Goal: Check status: Check status

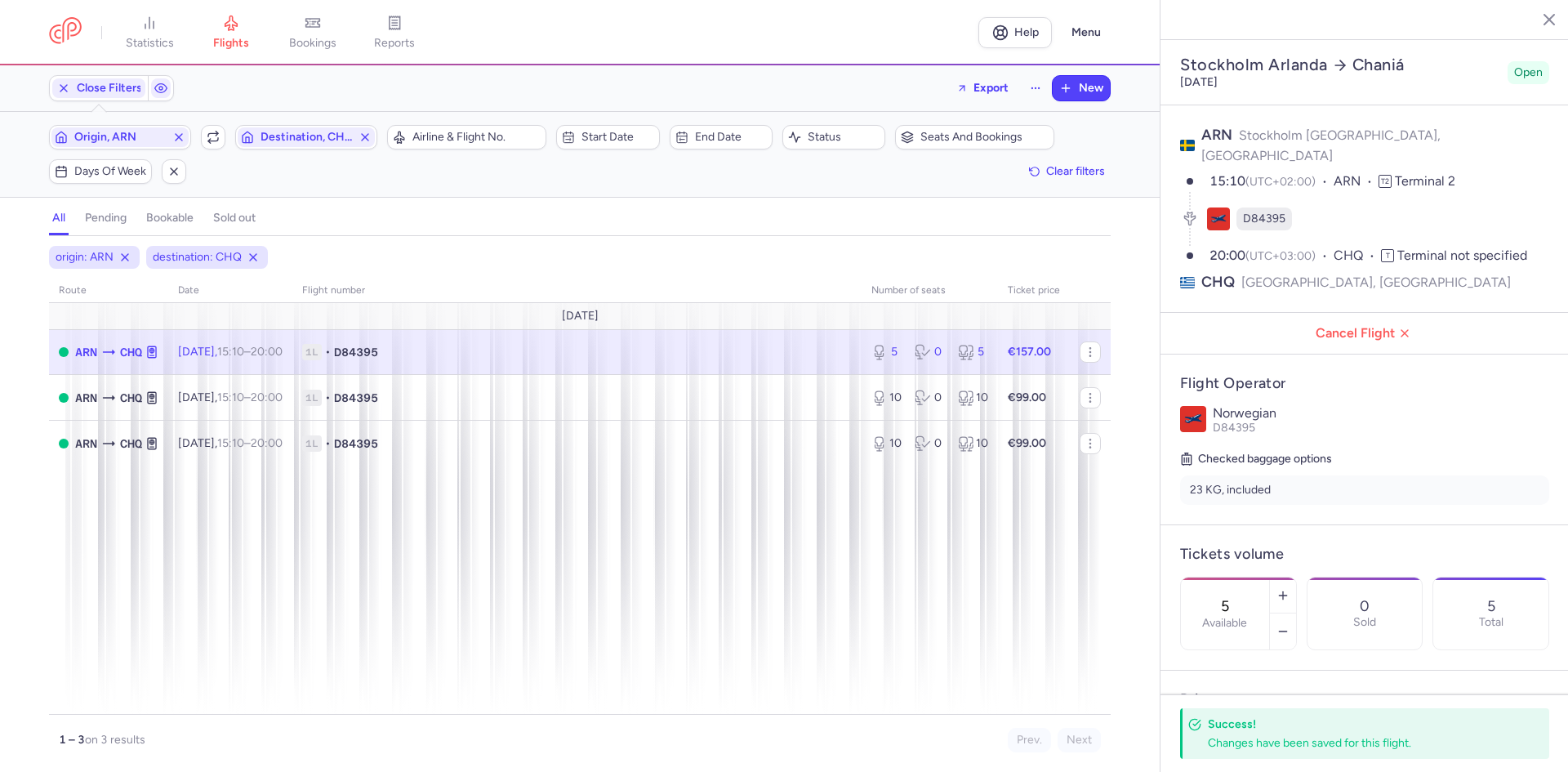
select select "hours"
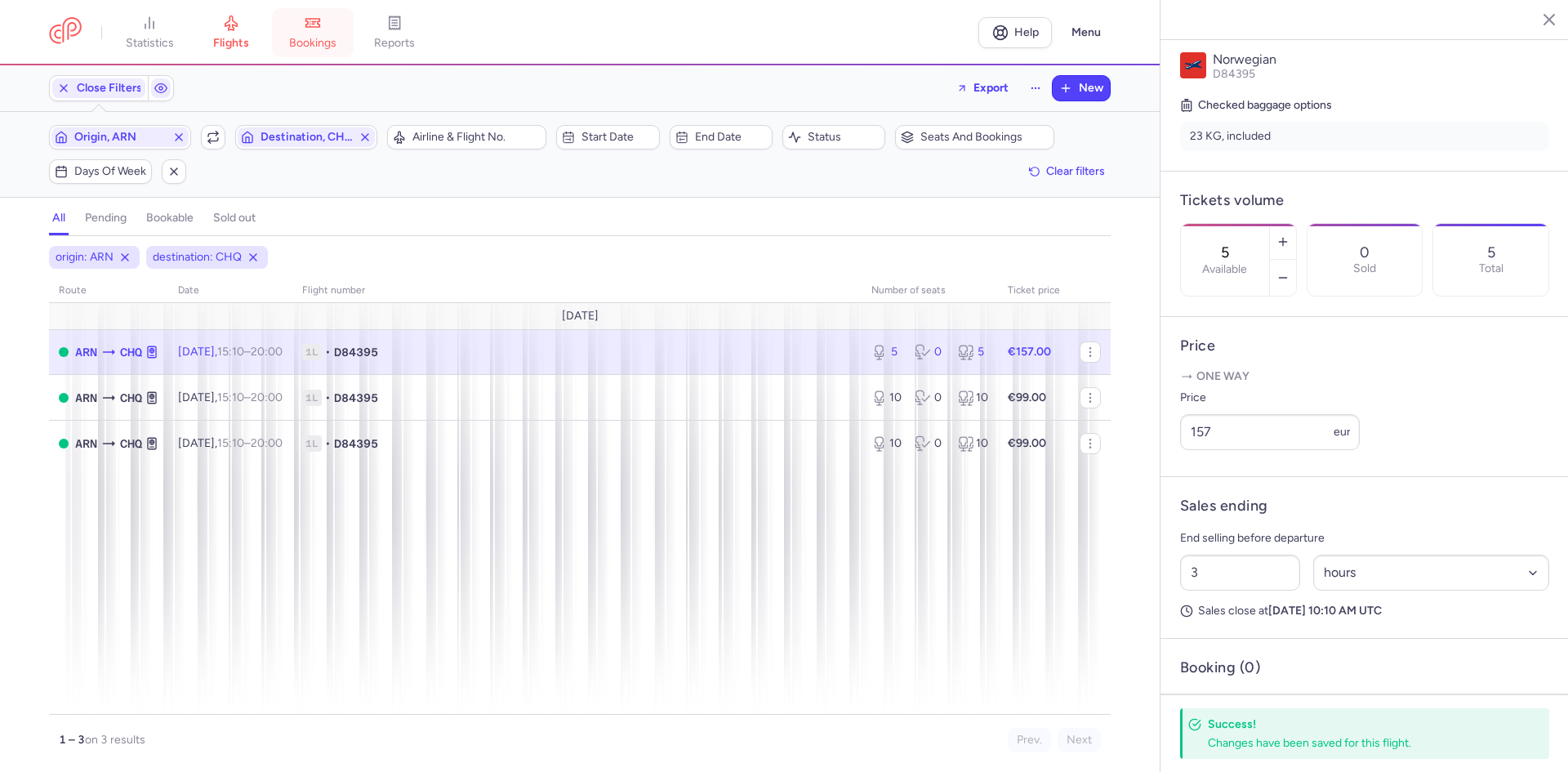
click at [337, 28] on link "bookings" at bounding box center [312, 33] width 81 height 36
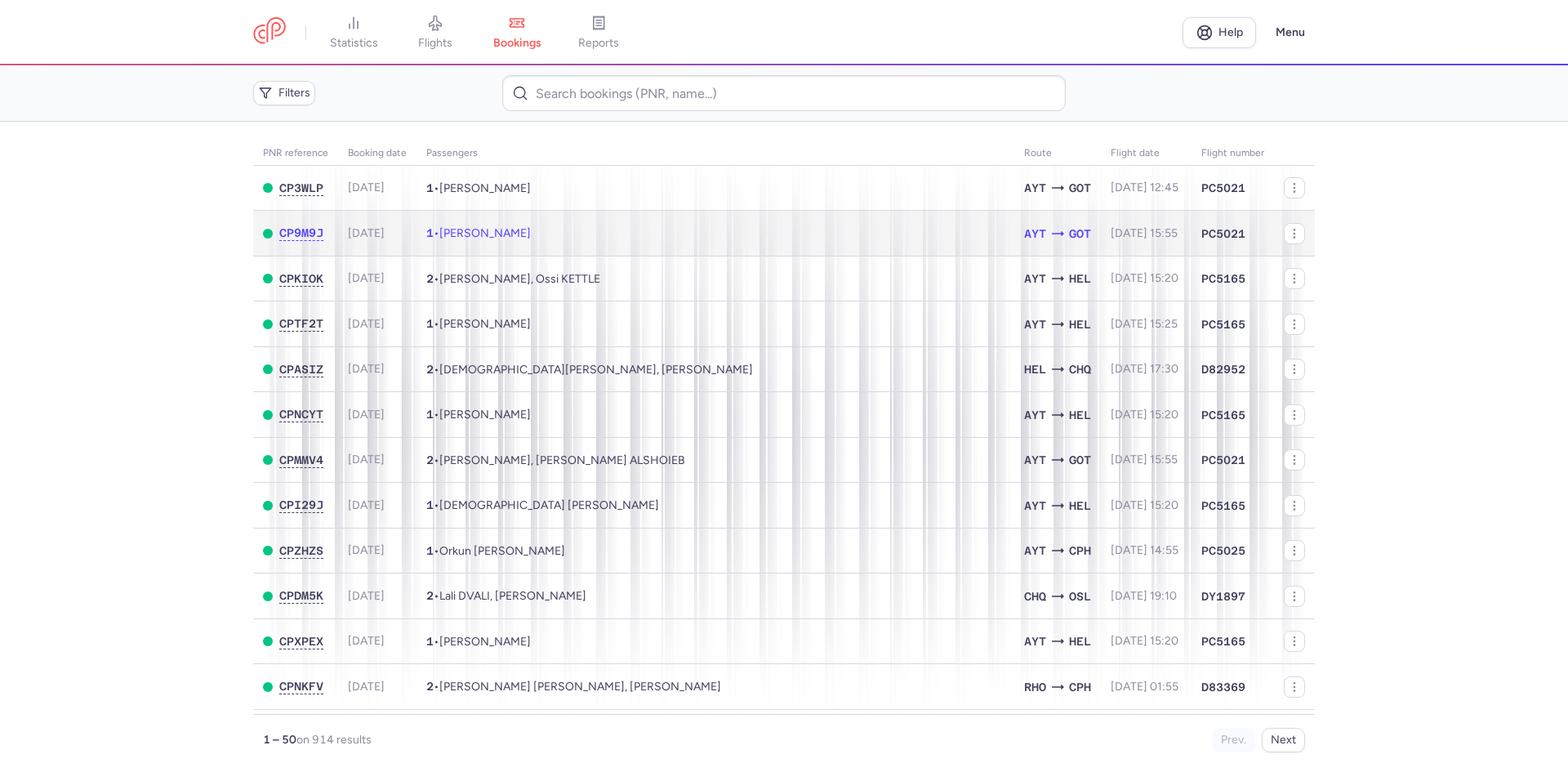
click at [579, 229] on td "1 • Ashraf BIKZADEH" at bounding box center [715, 234] width 598 height 46
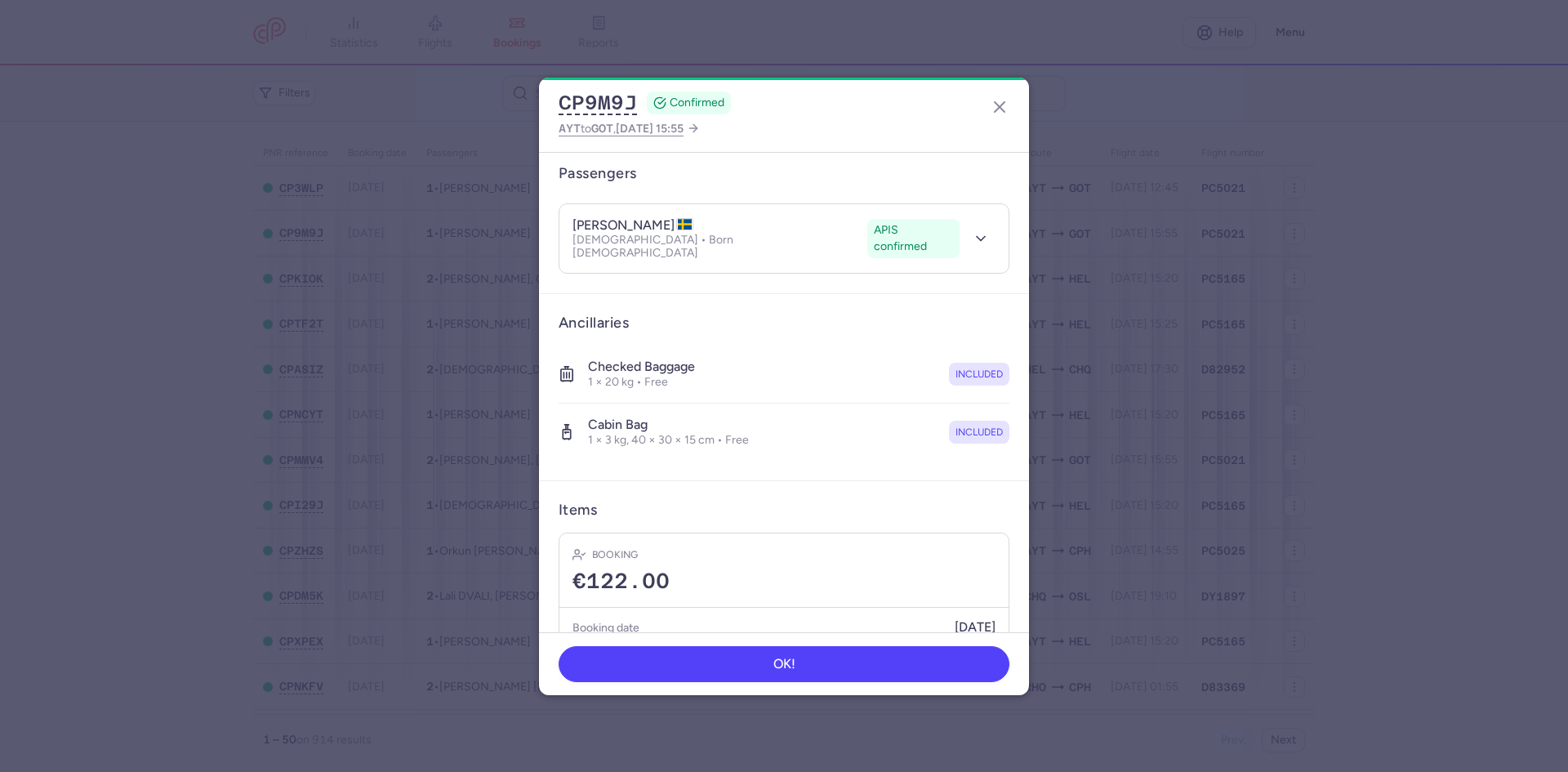
scroll to position [127, 0]
click at [973, 235] on icon "button" at bounding box center [981, 241] width 16 height 16
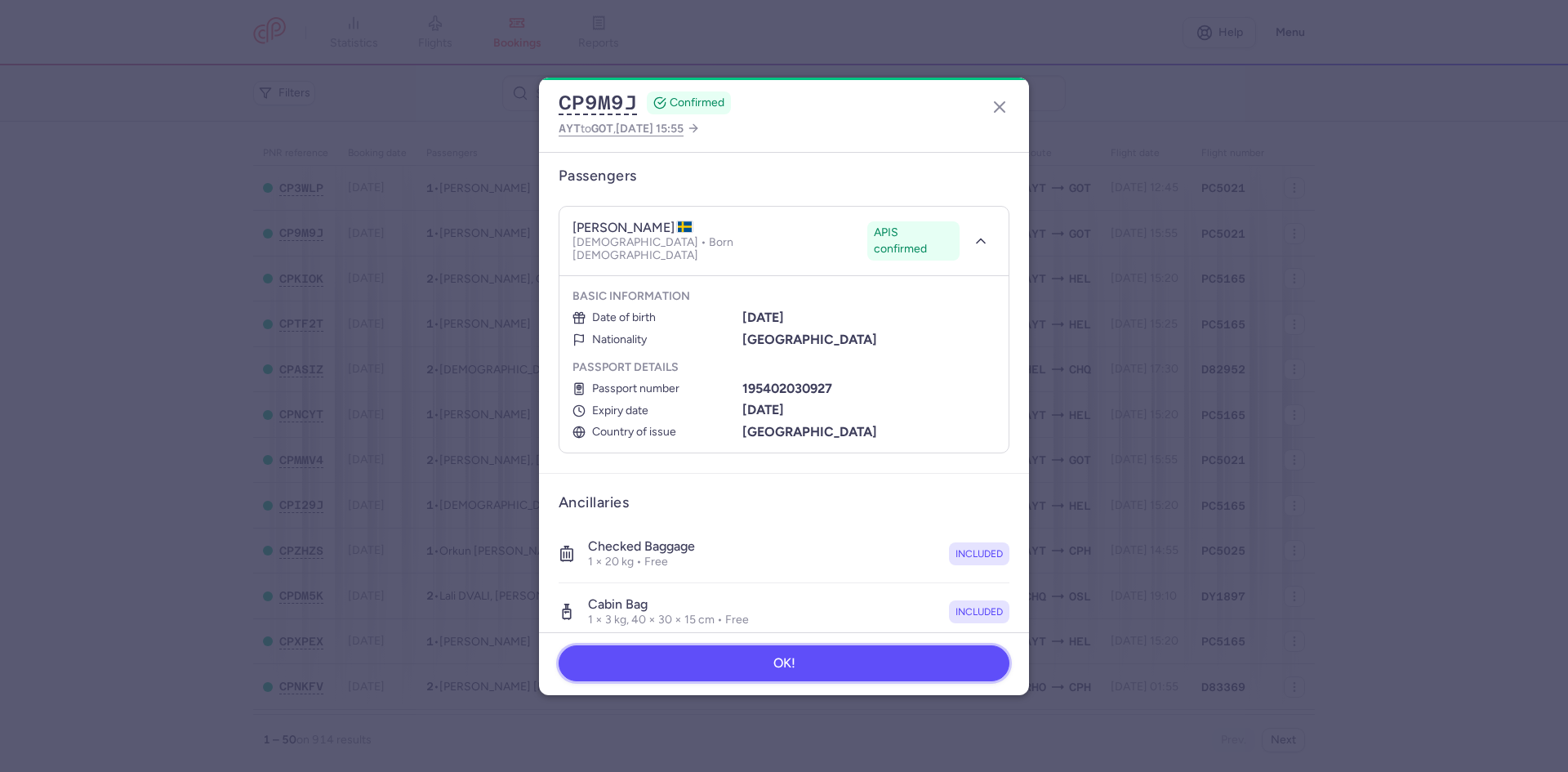
click at [683, 652] on button "OK!" at bounding box center [784, 663] width 451 height 36
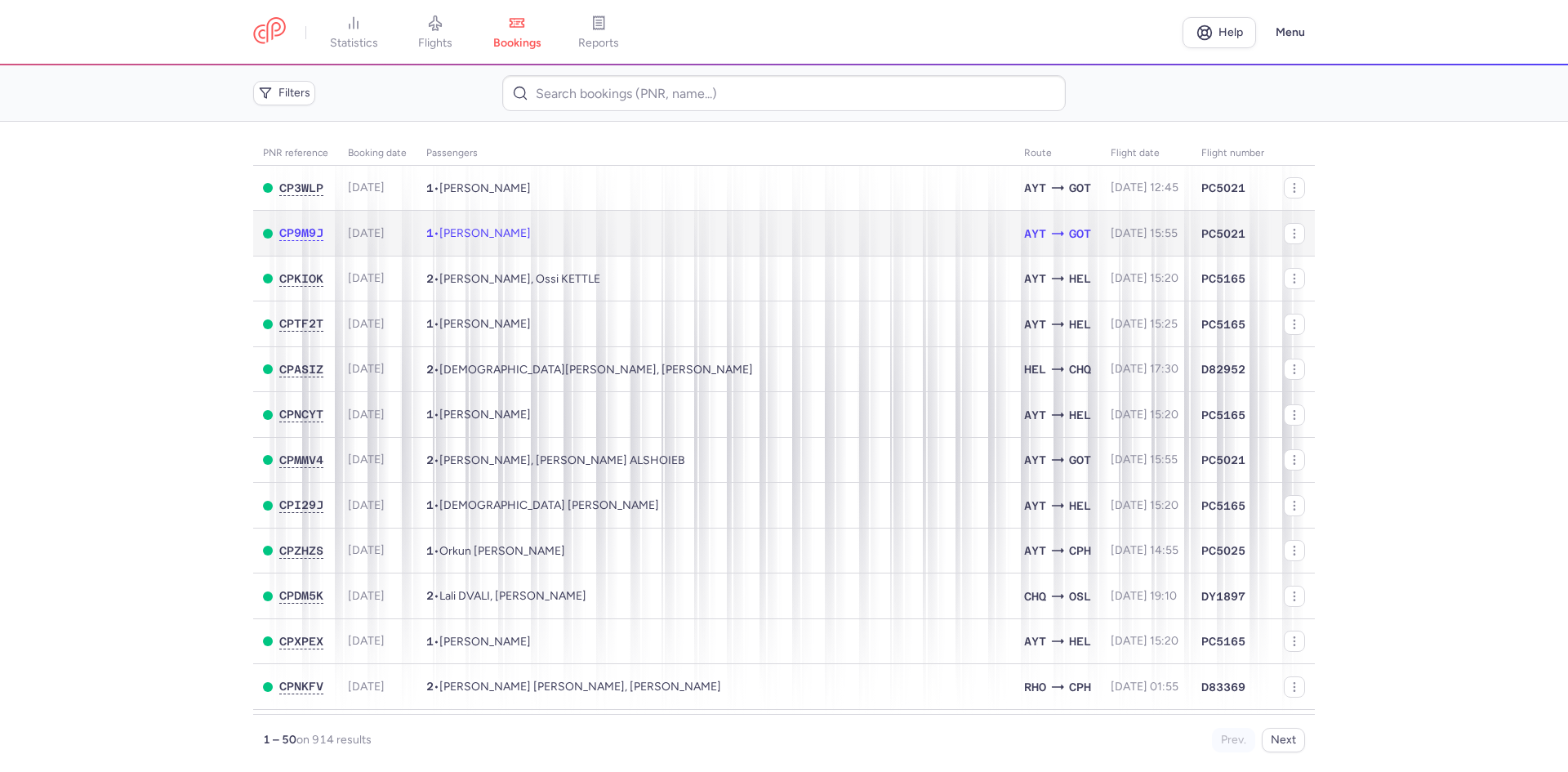
click at [620, 211] on td "1 • Ashraf BIKZADEH" at bounding box center [715, 234] width 598 height 46
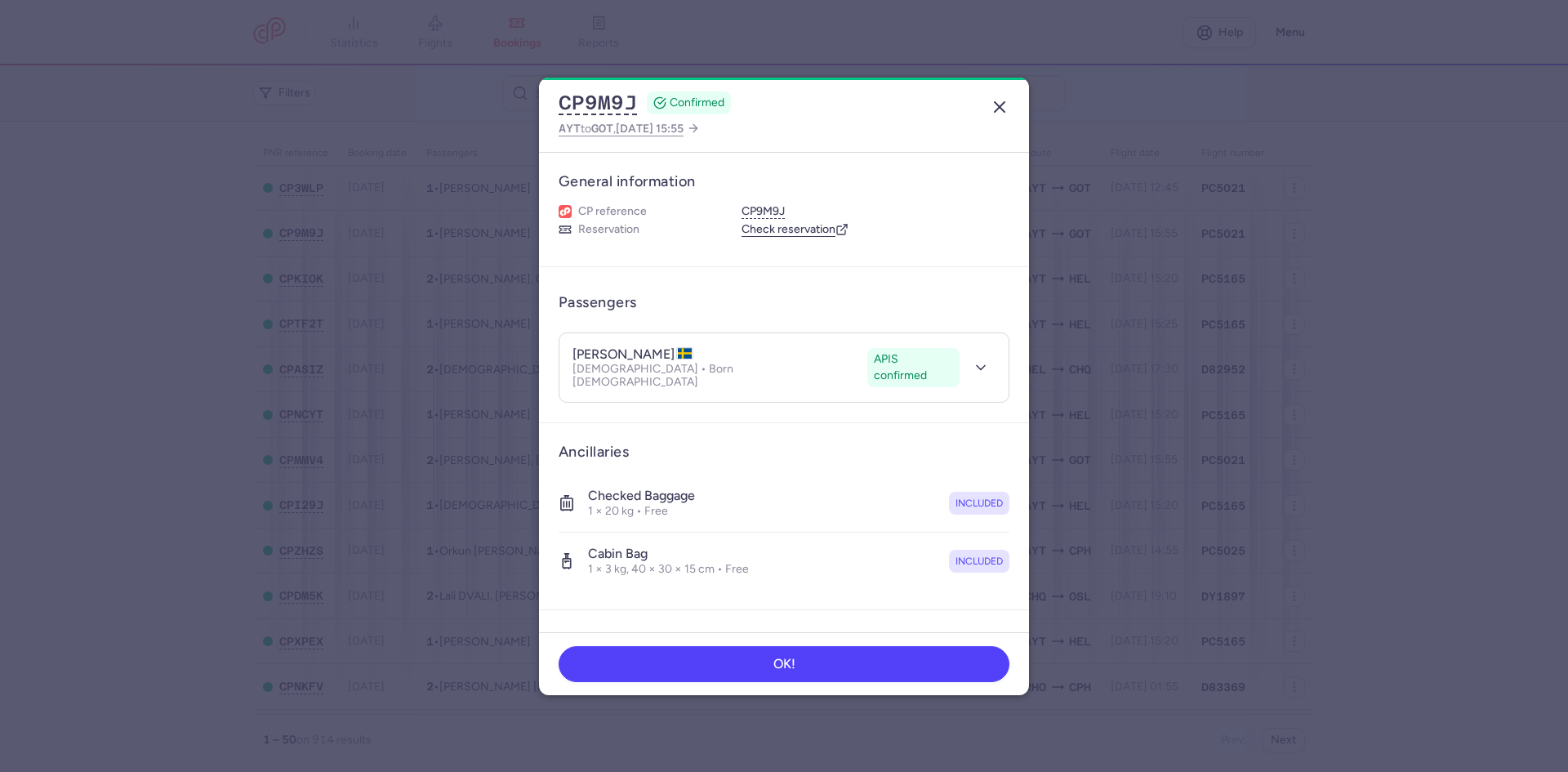
click at [1001, 110] on icon "button" at bounding box center [1000, 107] width 20 height 20
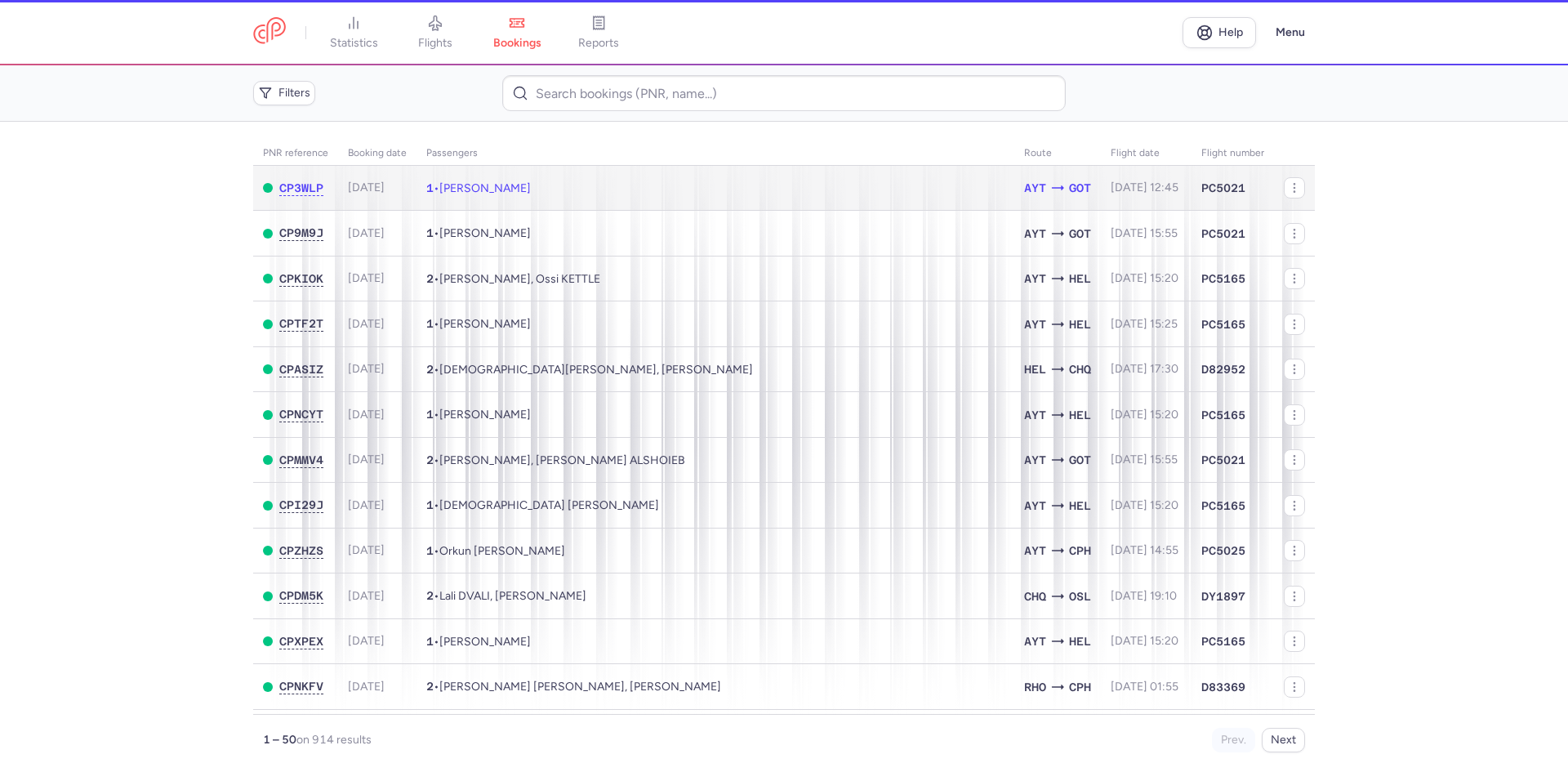
click at [733, 202] on td "1 • Hassan BAALBAKI" at bounding box center [715, 187] width 598 height 45
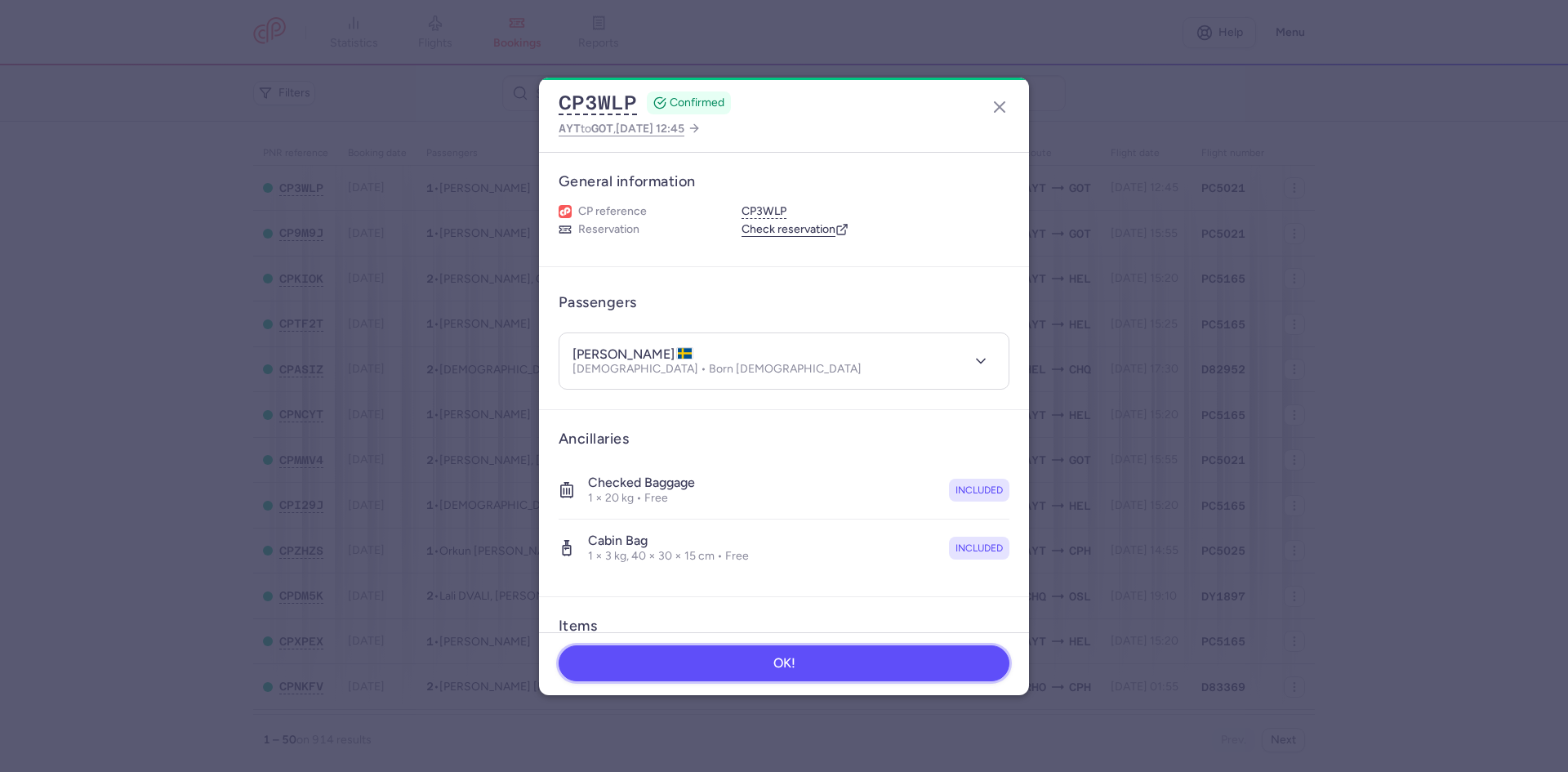
click at [827, 655] on button "OK!" at bounding box center [784, 663] width 451 height 36
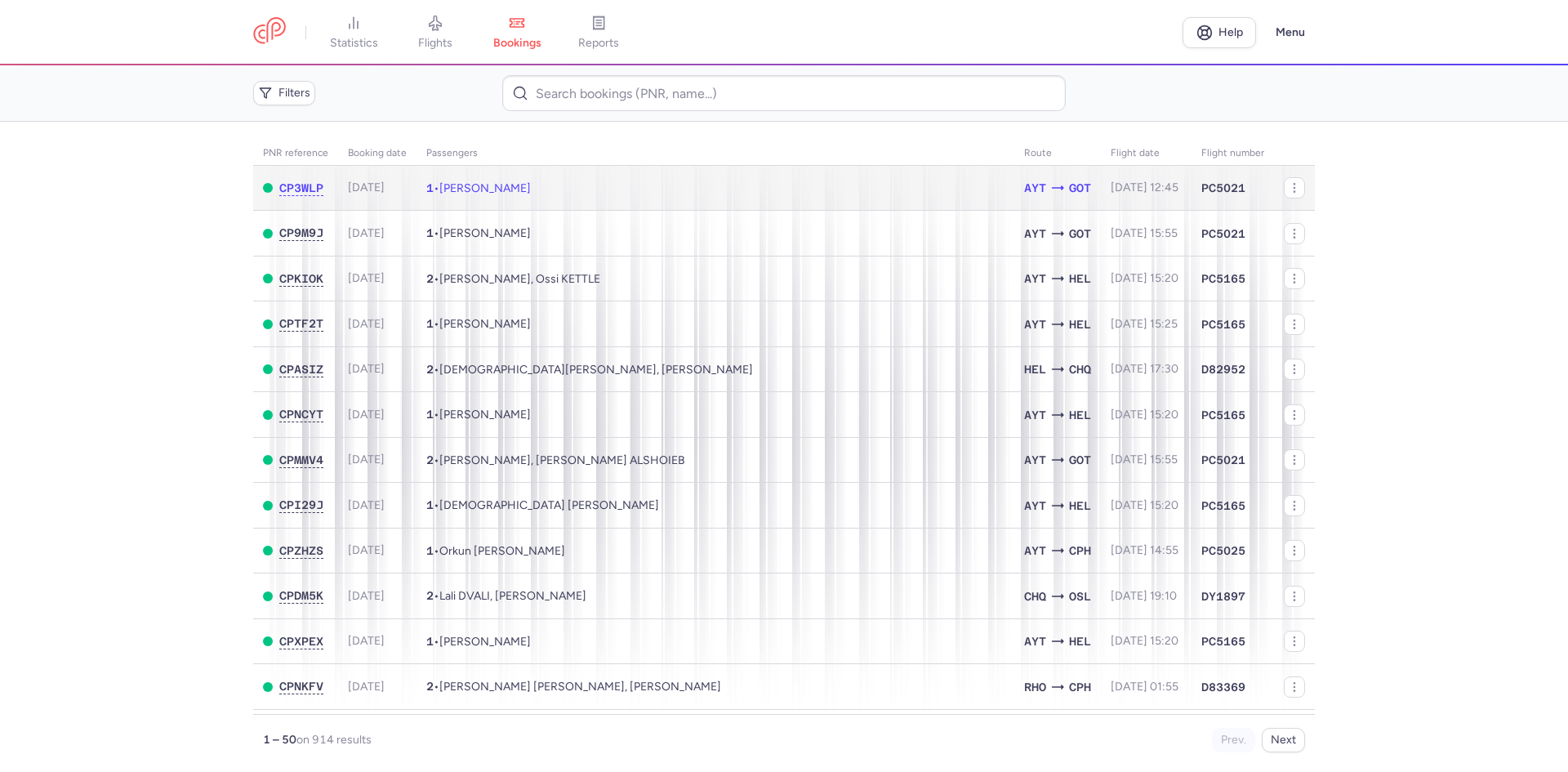
click at [760, 173] on td "1 • Hassan BAALBAKI" at bounding box center [715, 187] width 598 height 45
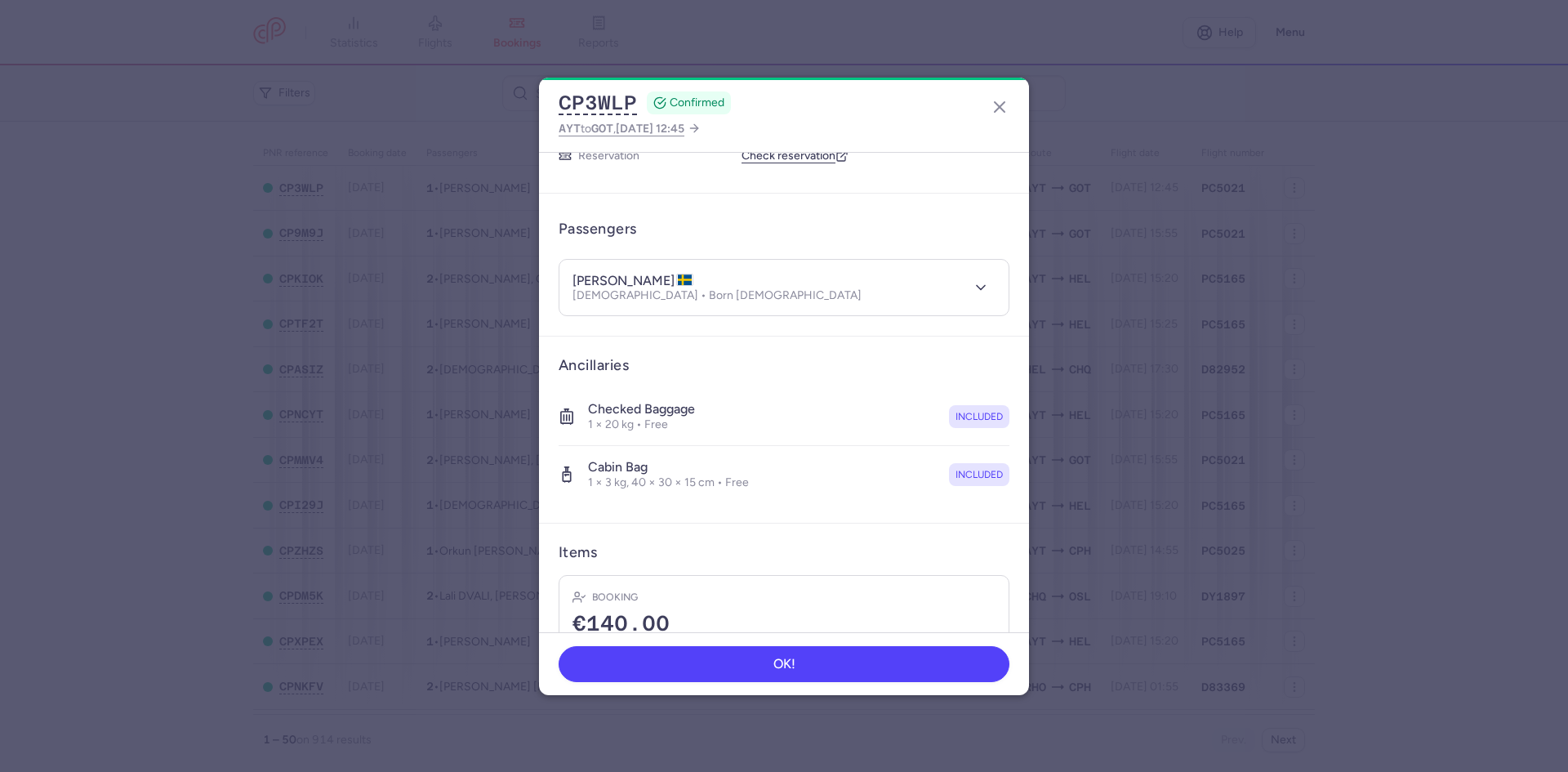
scroll to position [185, 0]
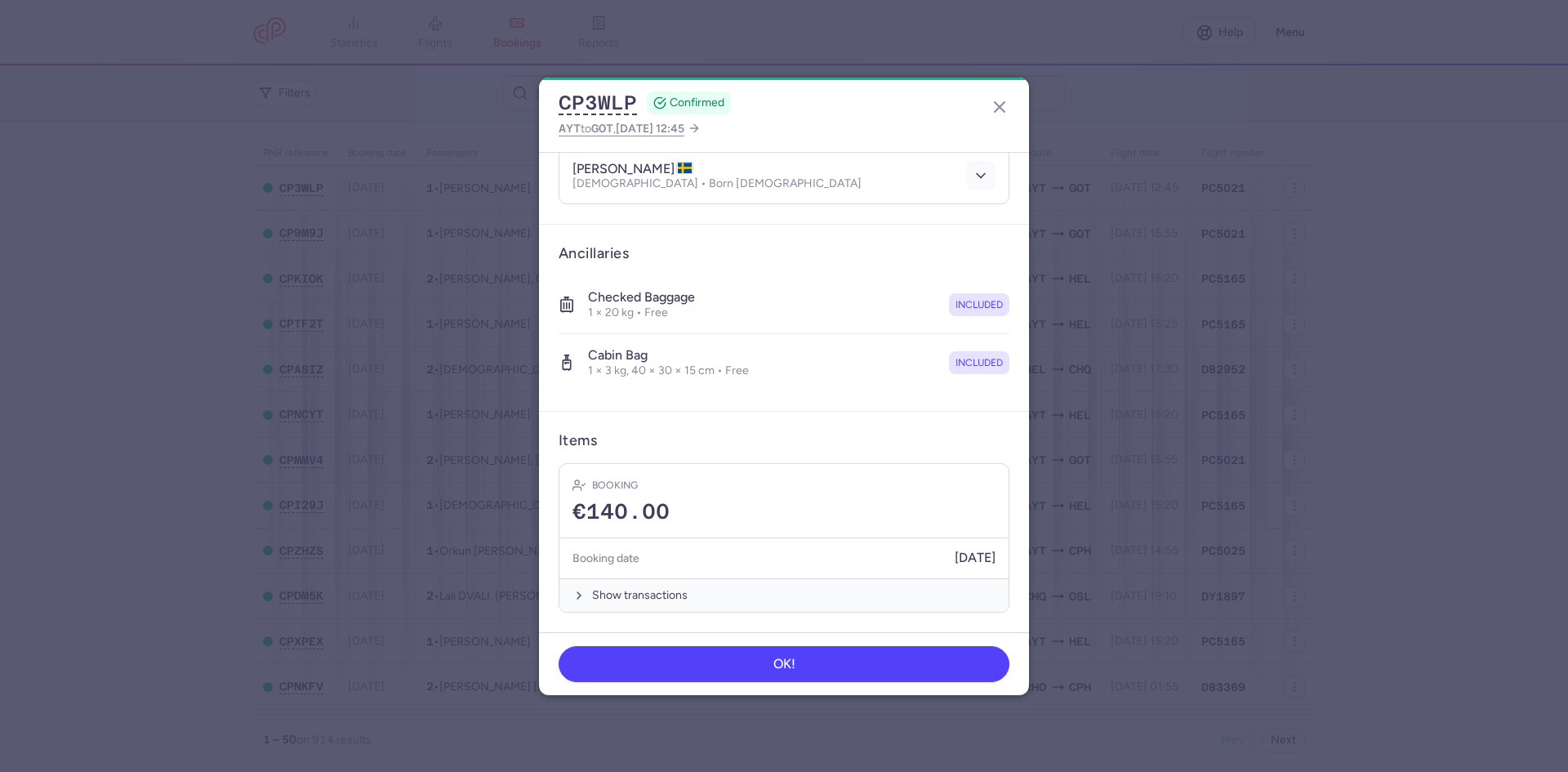
click at [973, 179] on icon "button" at bounding box center [981, 175] width 16 height 16
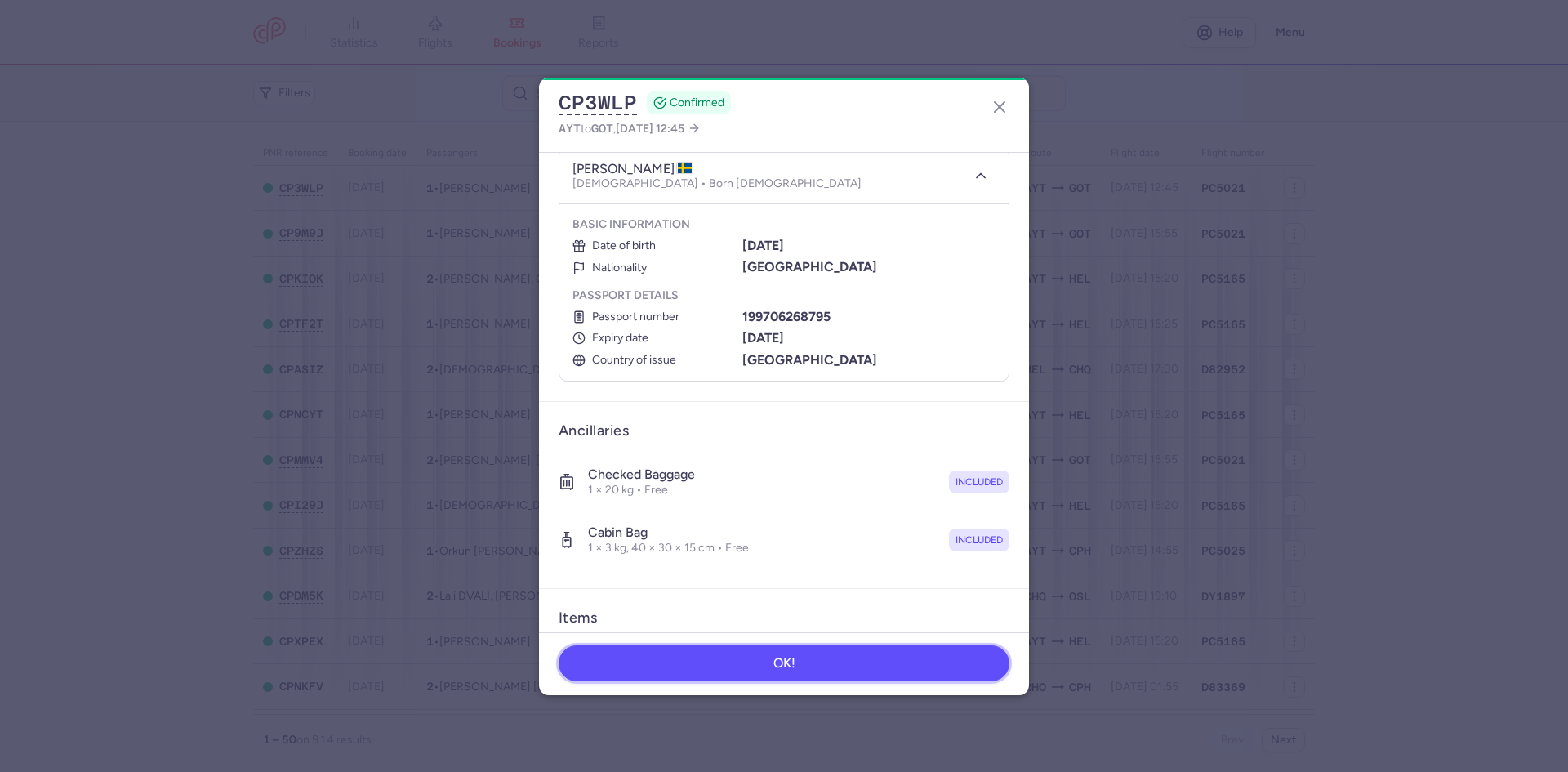
click at [801, 671] on button "OK!" at bounding box center [784, 663] width 451 height 36
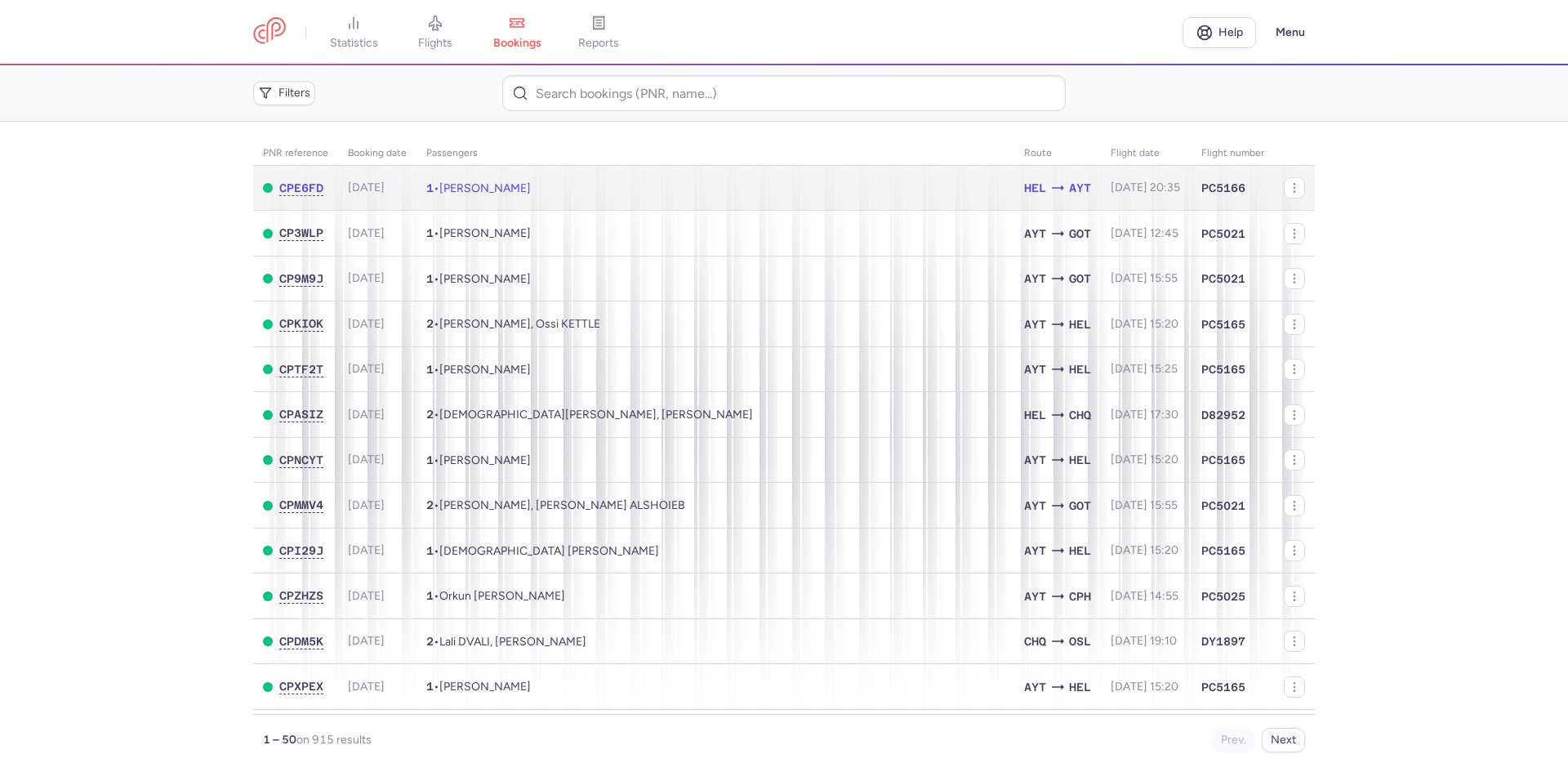
drag, startPoint x: 677, startPoint y: 185, endPoint x: 688, endPoint y: 188, distance: 11.4
click at [677, 185] on td "1 • [PERSON_NAME]" at bounding box center [715, 187] width 598 height 45
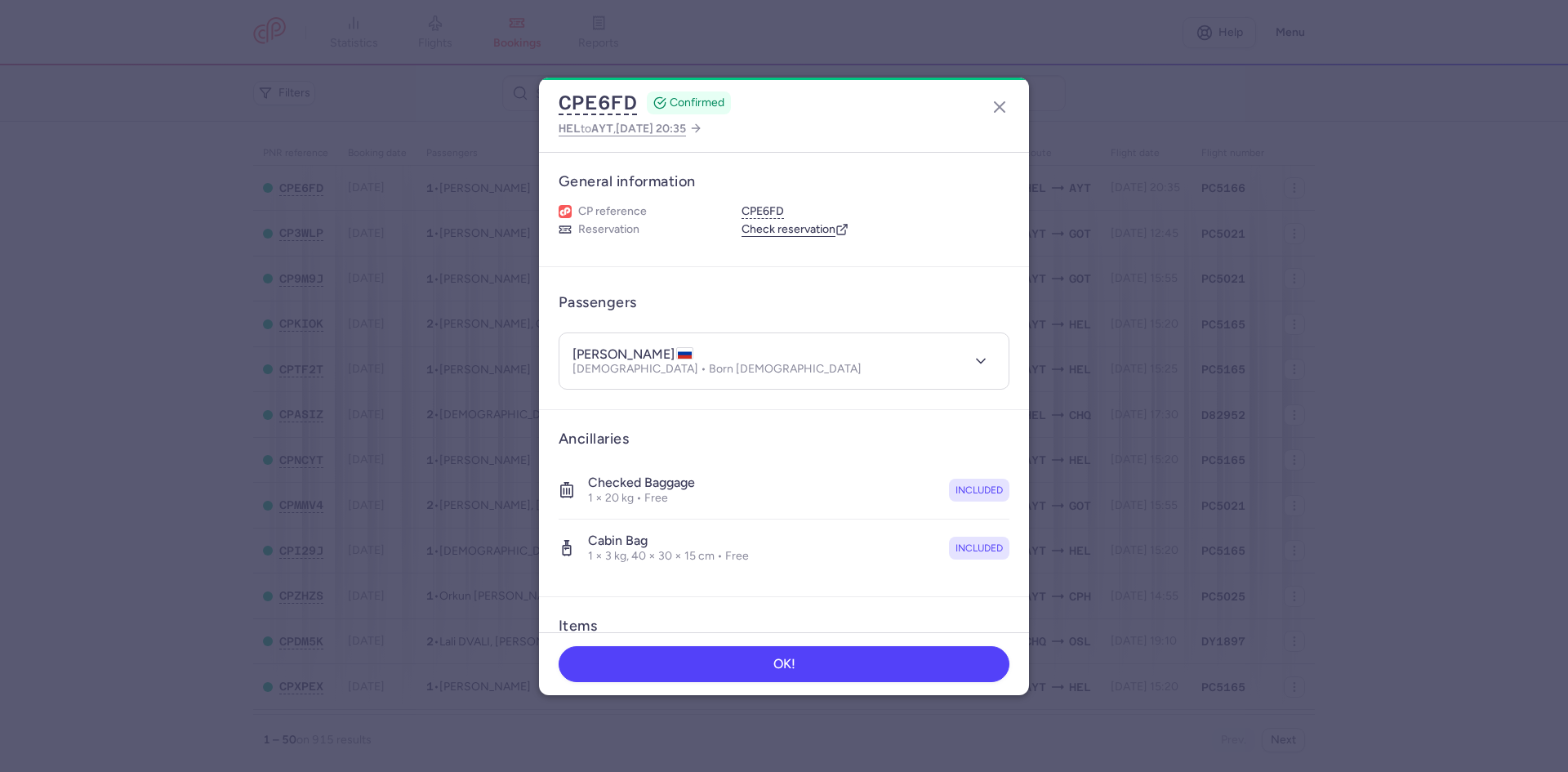
scroll to position [185, 0]
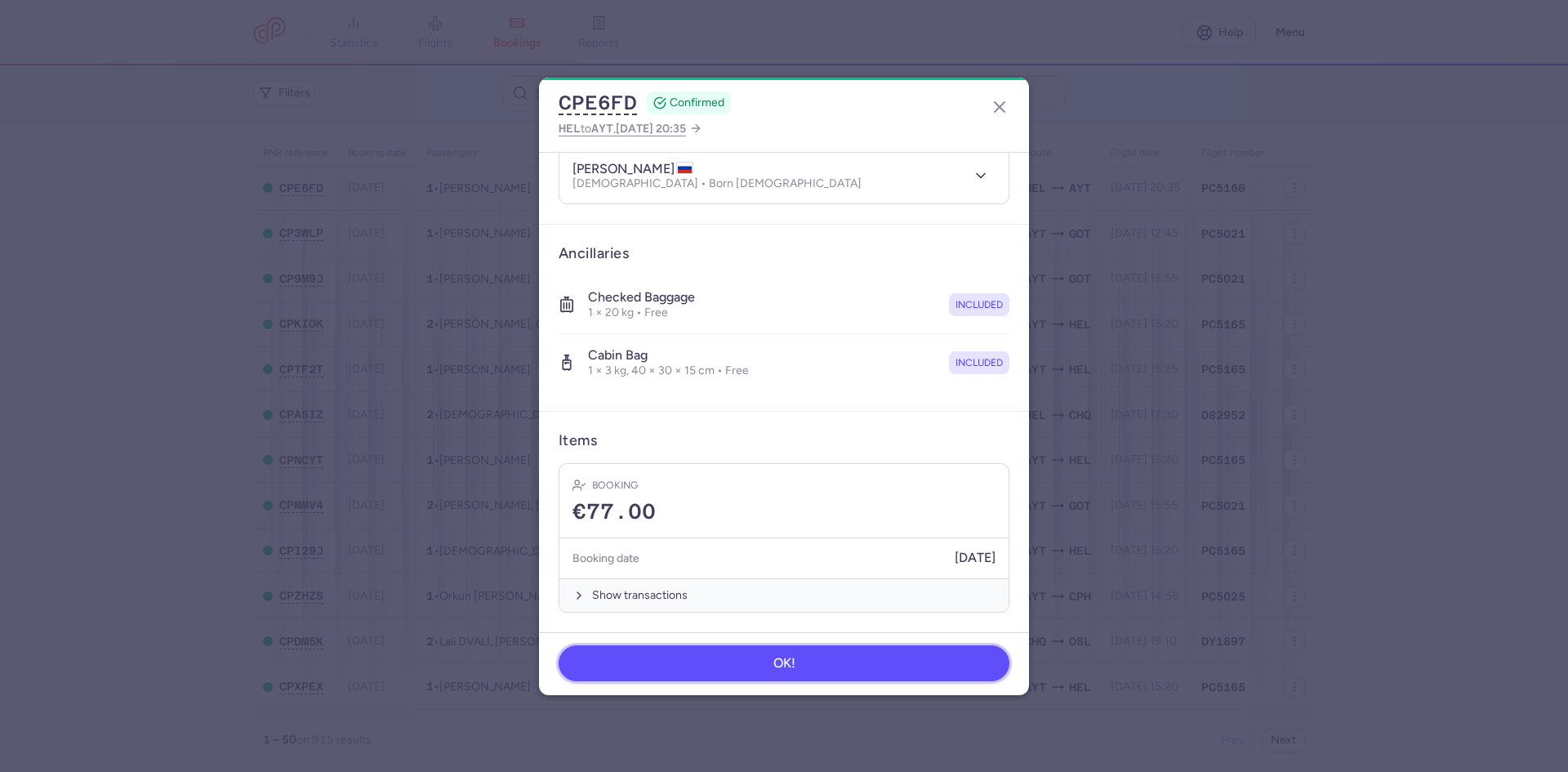
click at [686, 649] on button "OK!" at bounding box center [784, 663] width 451 height 36
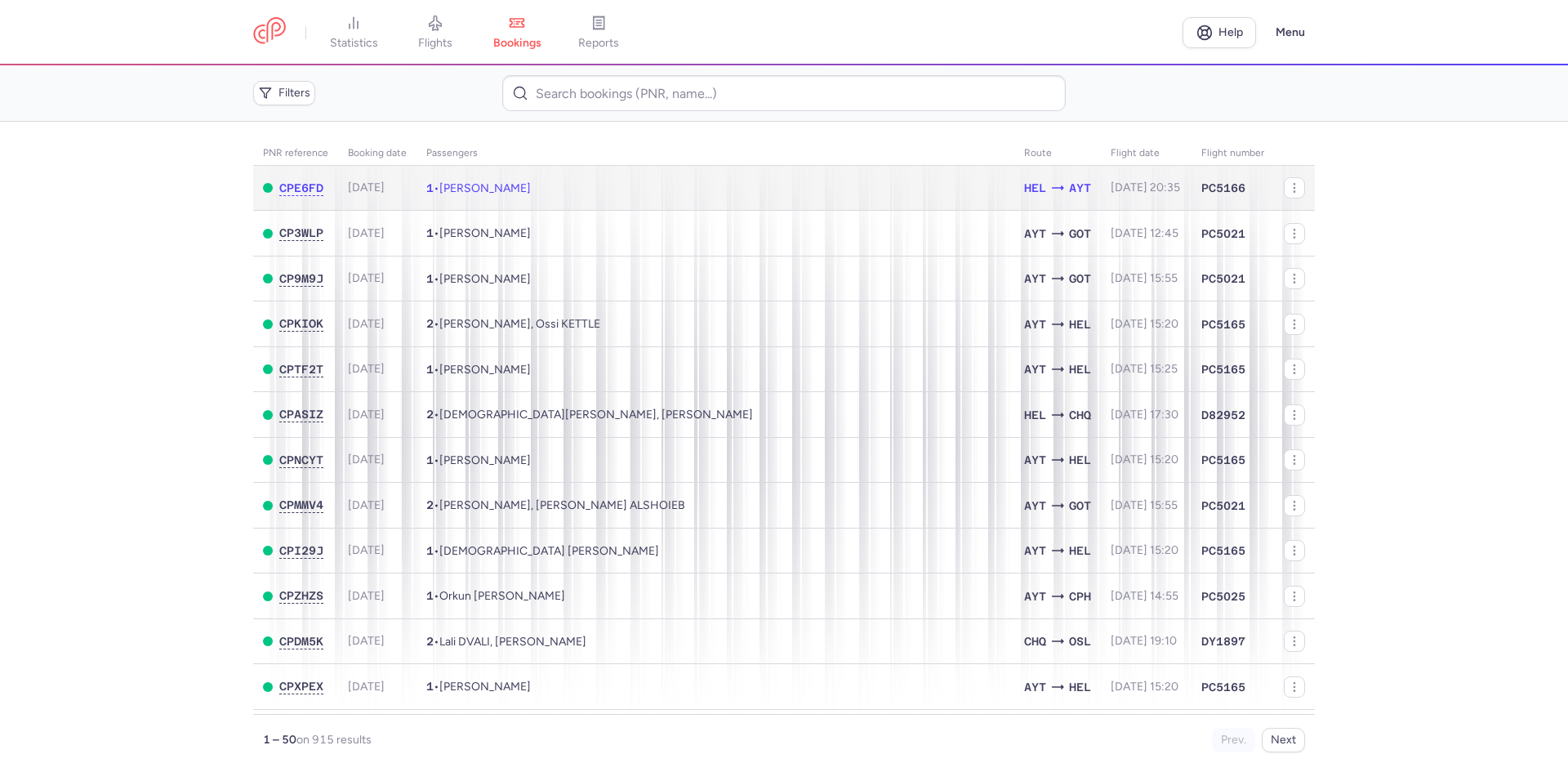
click at [508, 184] on span "Galina LIAKHOVA" at bounding box center [485, 188] width 91 height 14
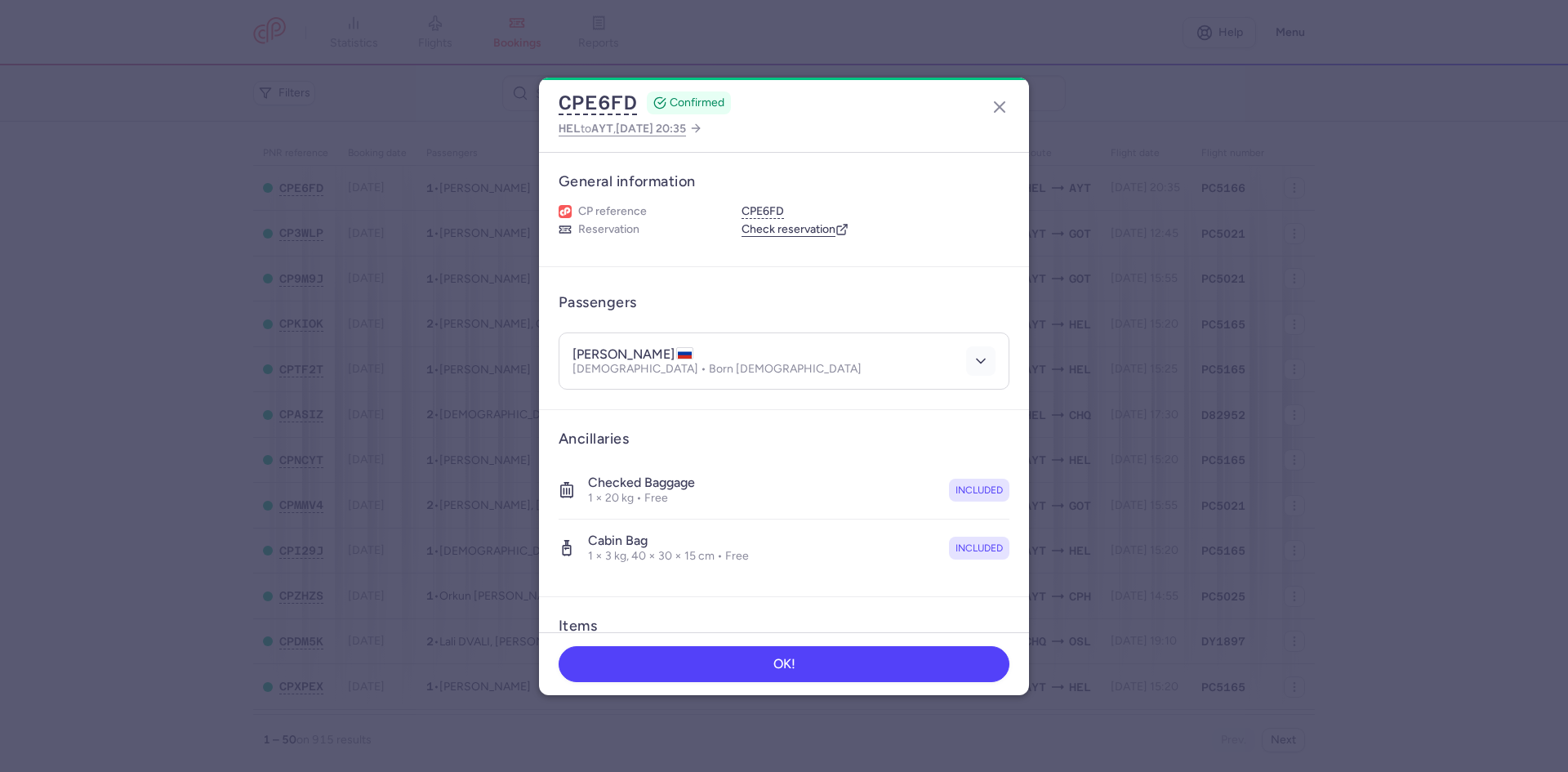
click at [973, 366] on icon "button" at bounding box center [981, 361] width 16 height 16
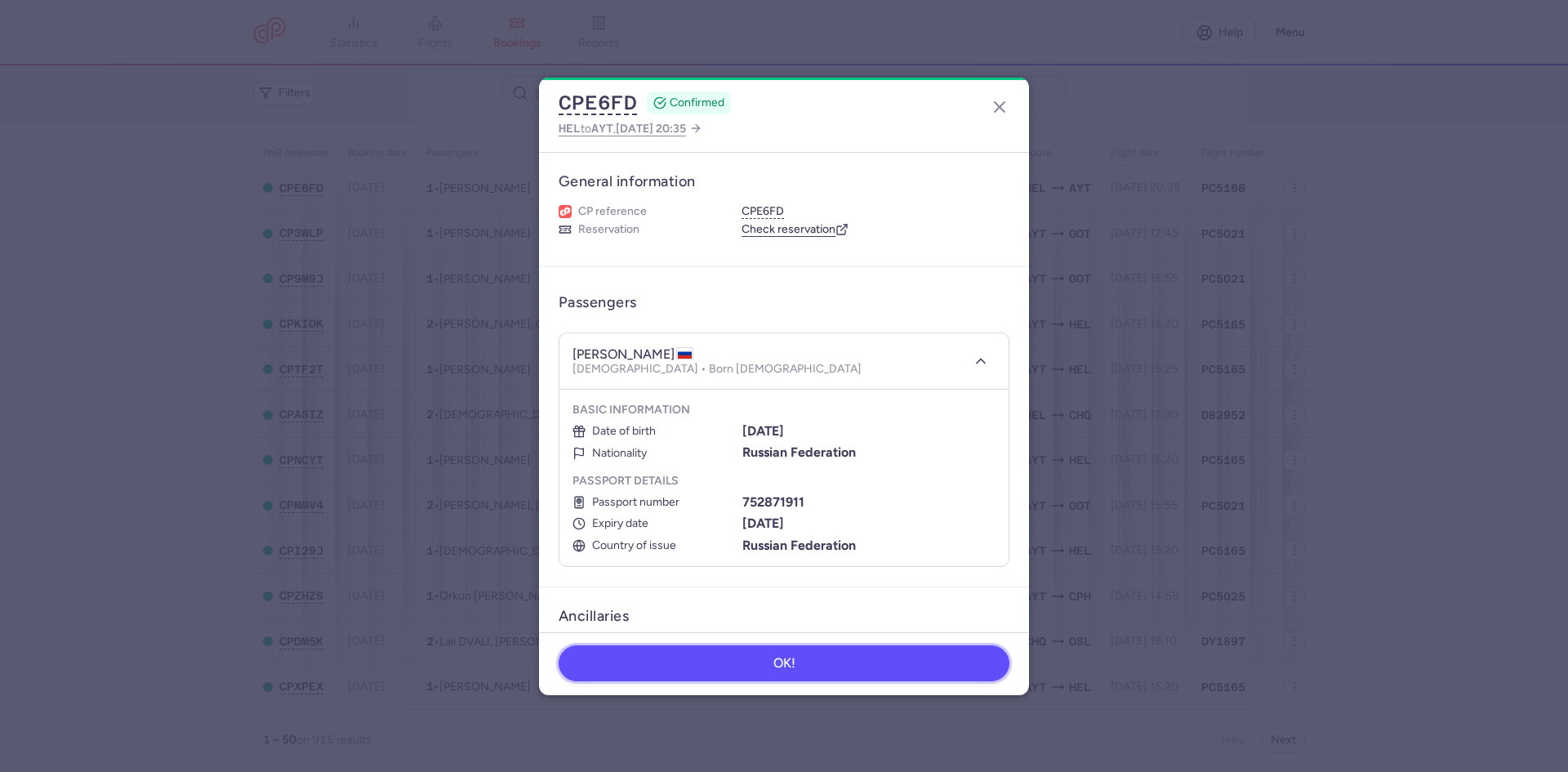
click at [743, 652] on button "OK!" at bounding box center [784, 663] width 451 height 36
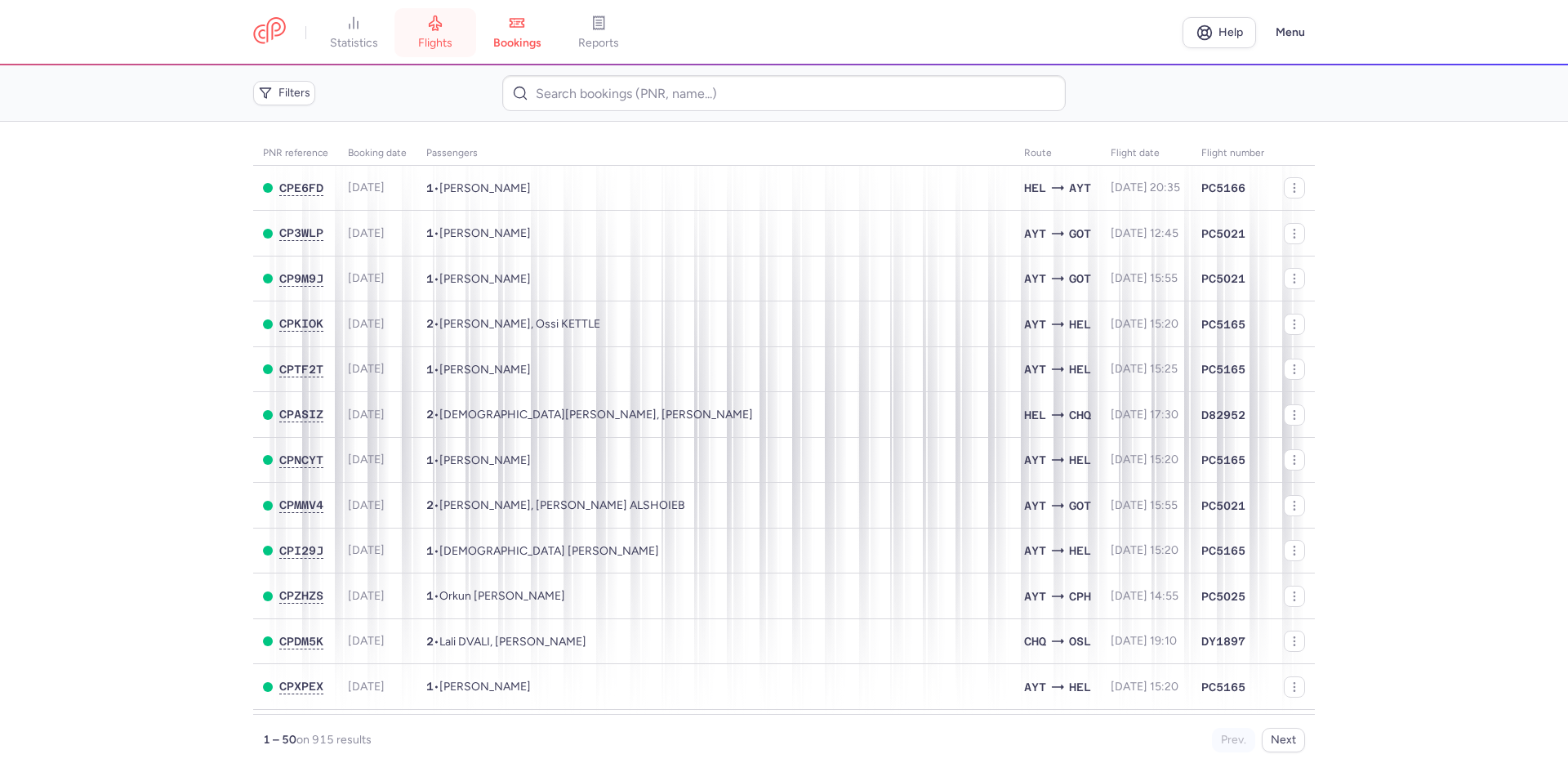
click at [457, 31] on link "flights" at bounding box center [435, 33] width 81 height 36
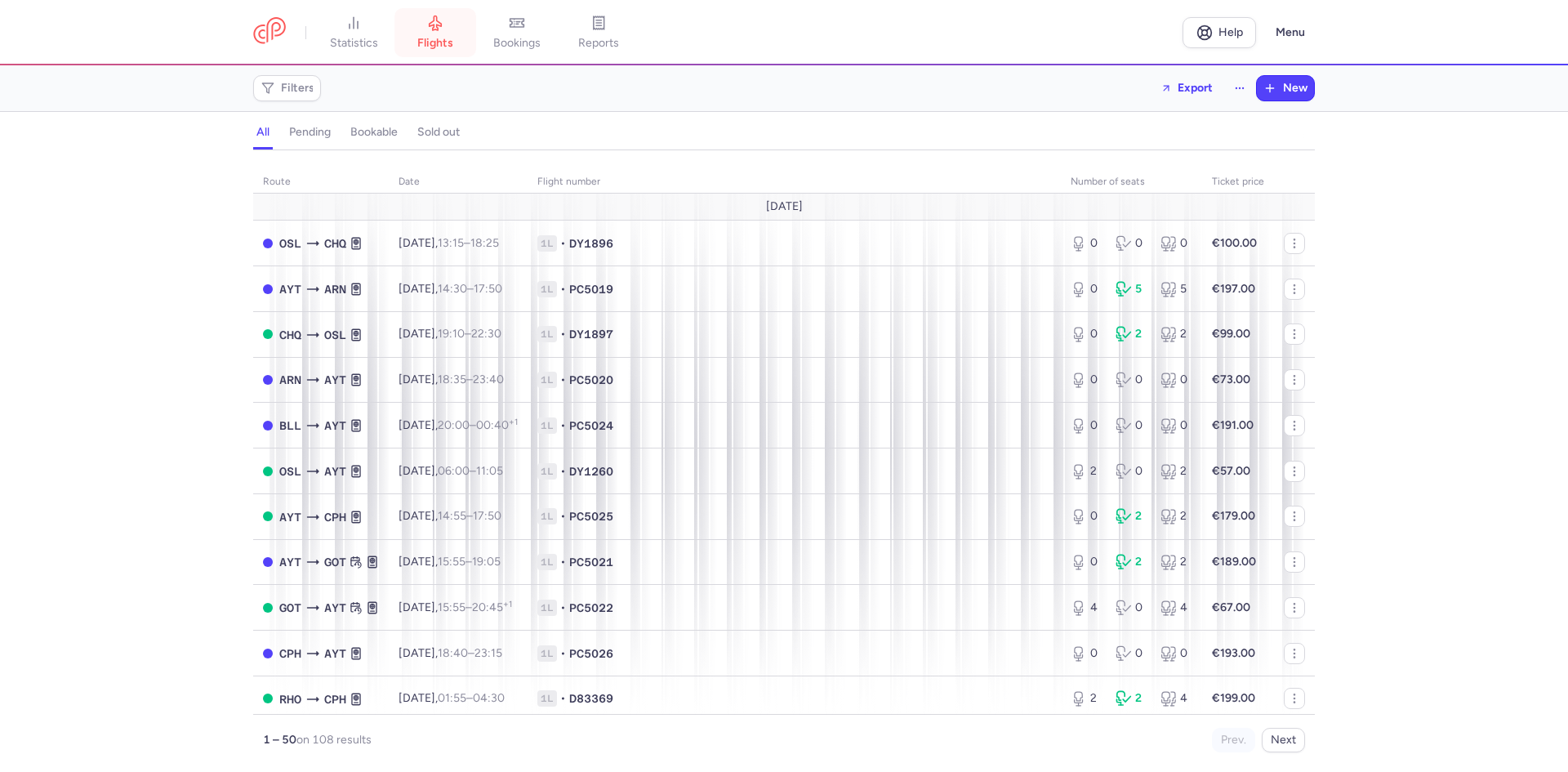
click at [424, 35] on link "flights" at bounding box center [435, 33] width 81 height 36
click at [513, 33] on link "bookings" at bounding box center [516, 33] width 81 height 36
